Goal: Information Seeking & Learning: Learn about a topic

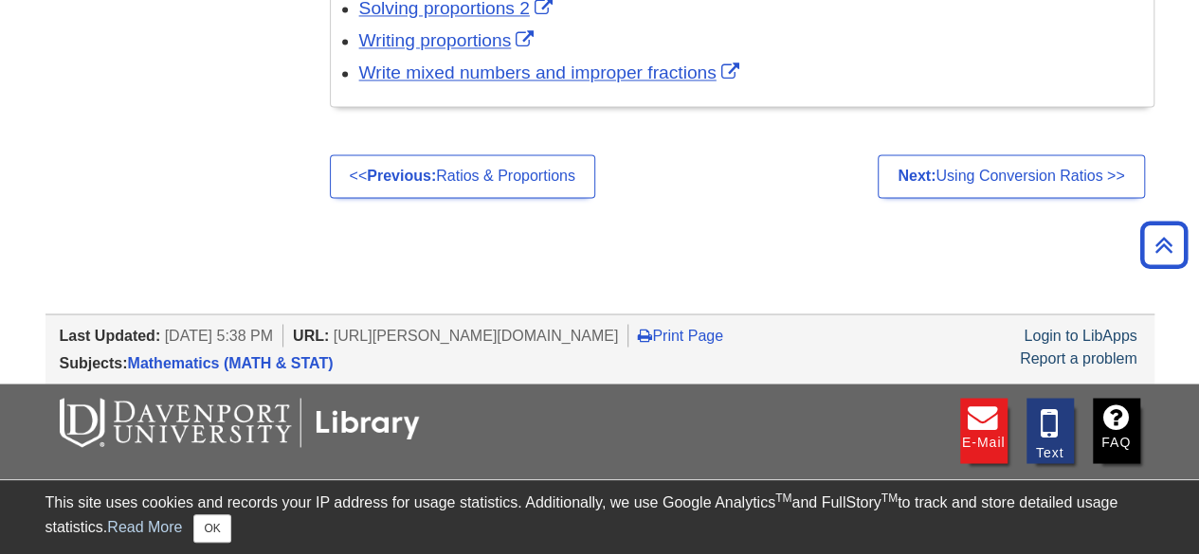
scroll to position [1422, 0]
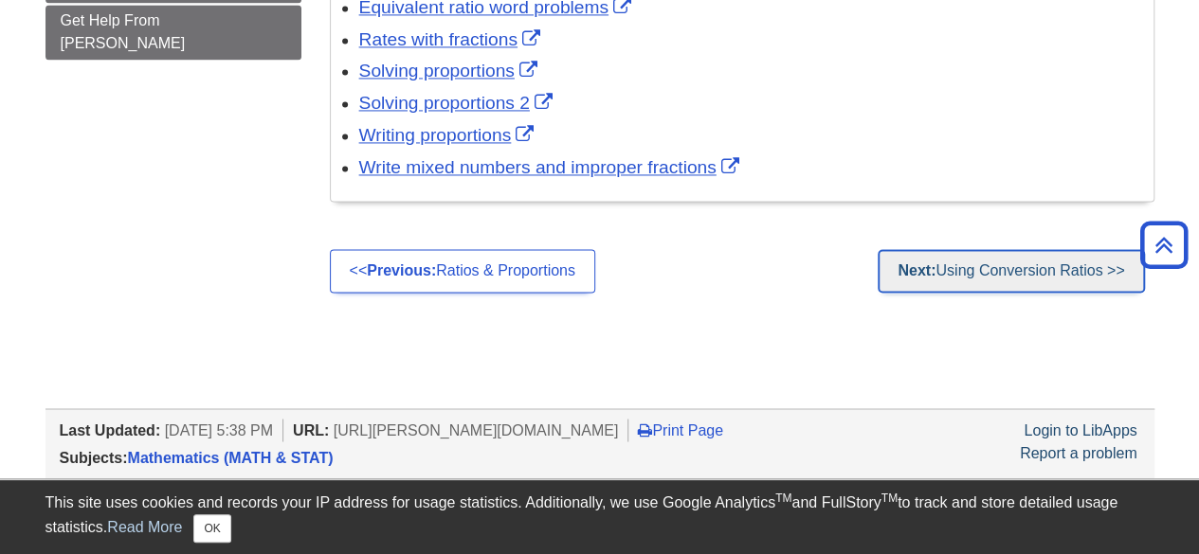
click at [1002, 263] on link "Next: Using Conversion Ratios >>" at bounding box center [1011, 271] width 266 height 44
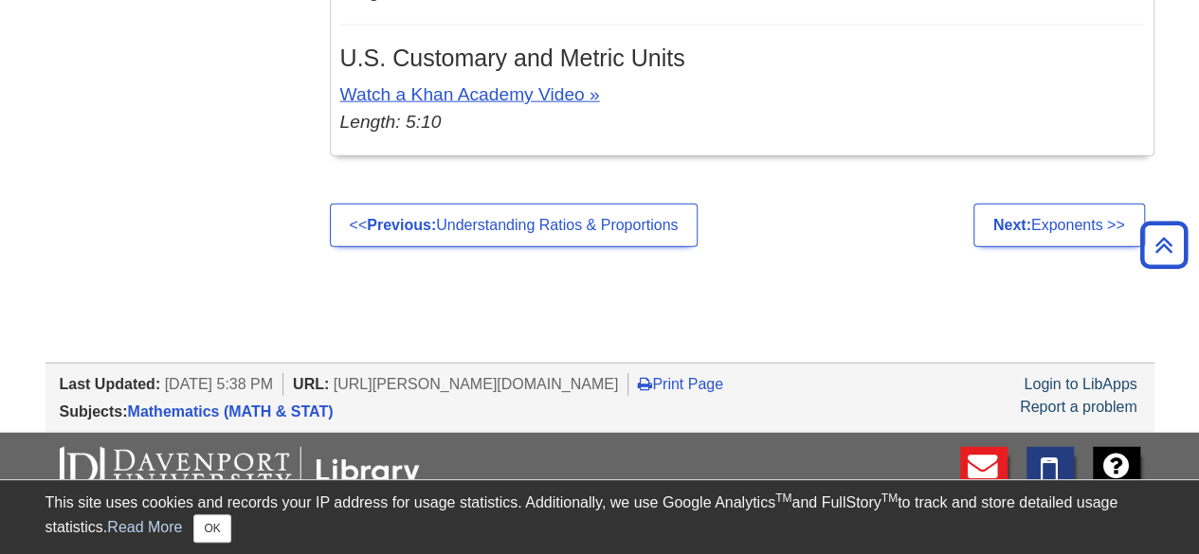
scroll to position [2369, 0]
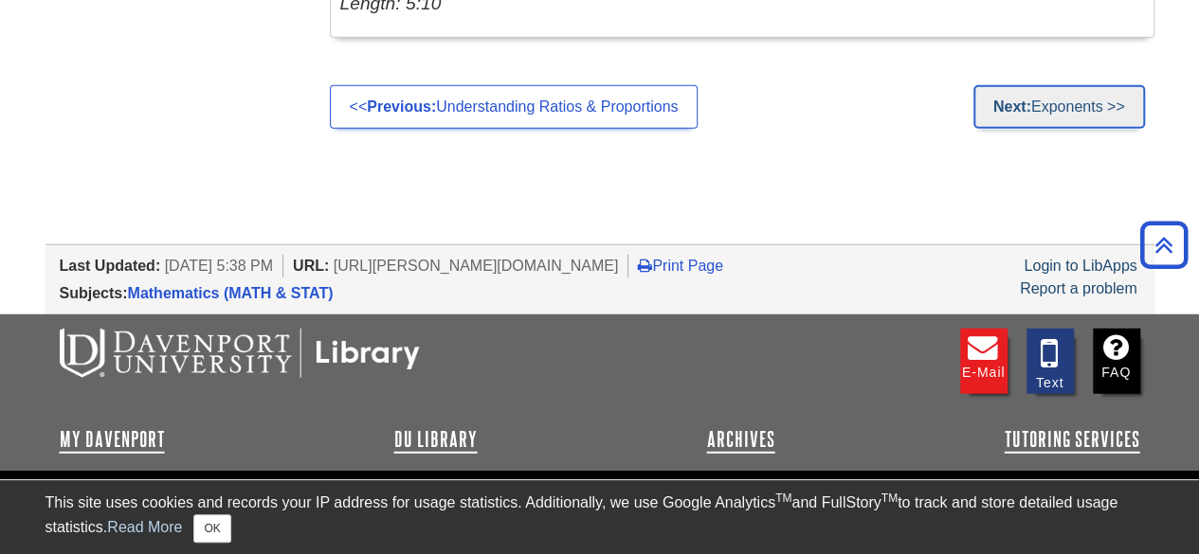
click at [1077, 112] on link "Next: Exponents >>" at bounding box center [1059, 107] width 172 height 44
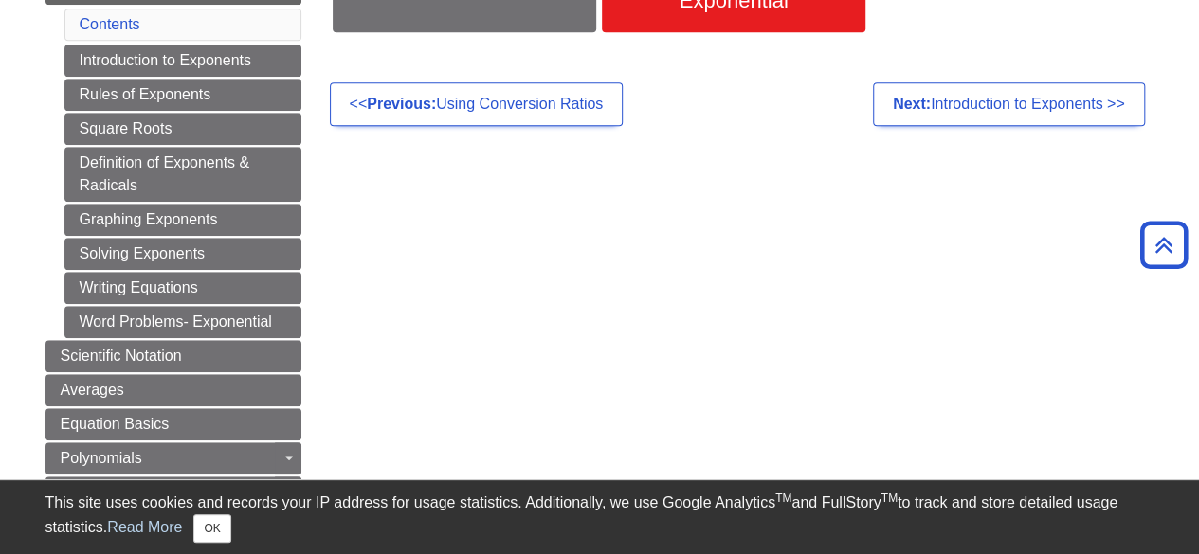
scroll to position [474, 0]
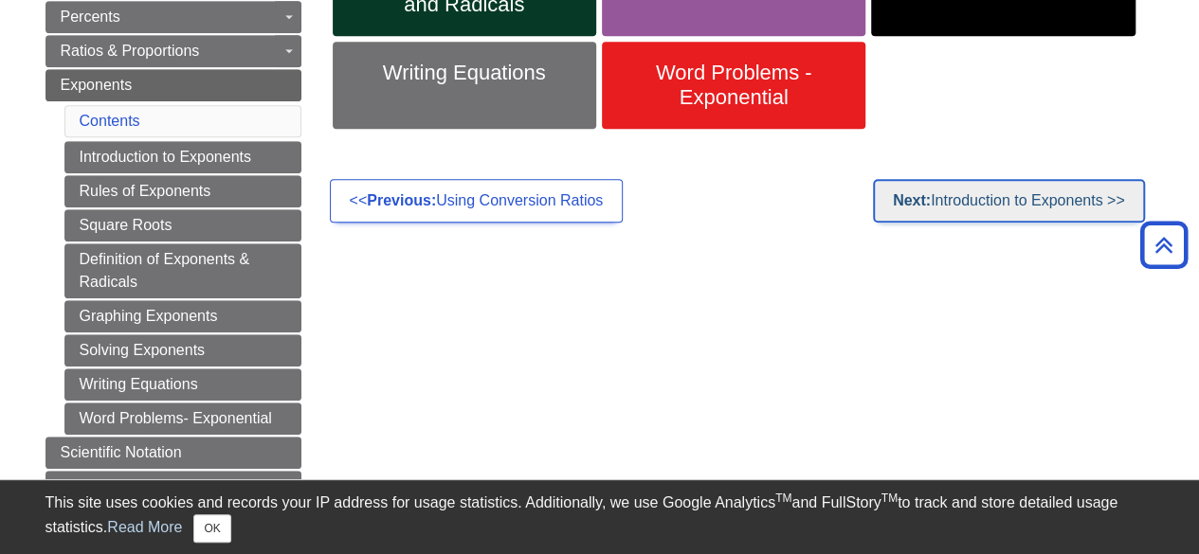
click at [1032, 192] on link "Next: Introduction to Exponents >>" at bounding box center [1009, 201] width 272 height 44
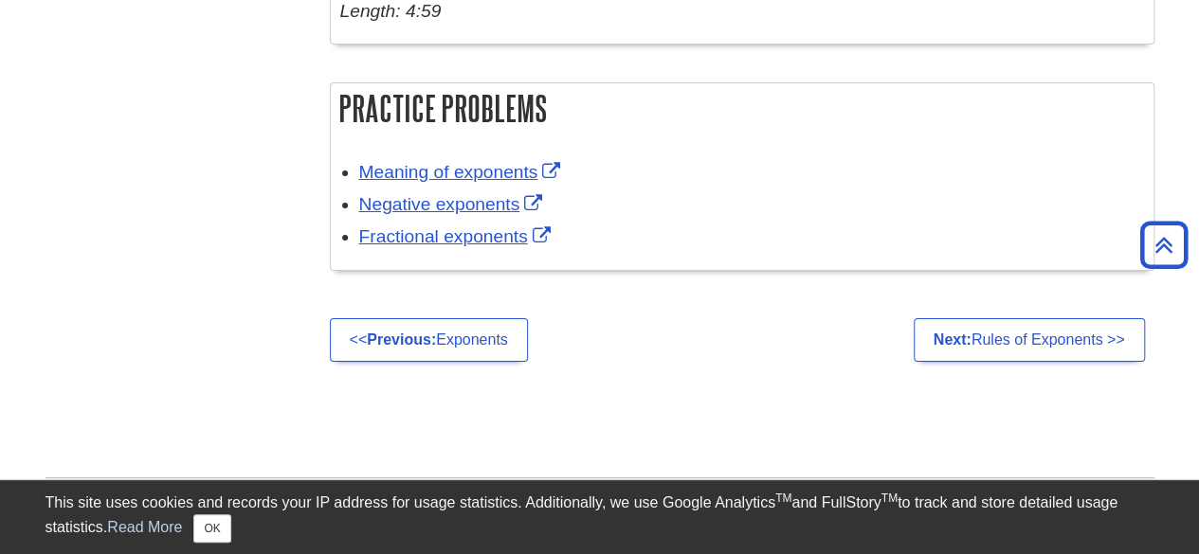
scroll to position [3317, 0]
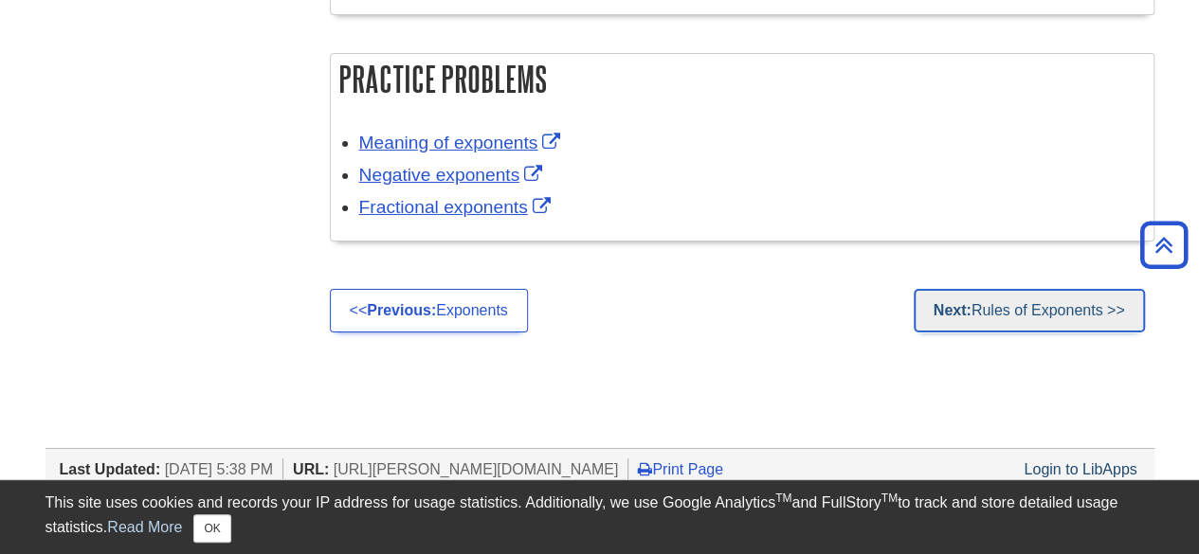
click at [1043, 300] on link "Next: Rules of Exponents >>" at bounding box center [1029, 311] width 231 height 44
